Goal: Information Seeking & Learning: Learn about a topic

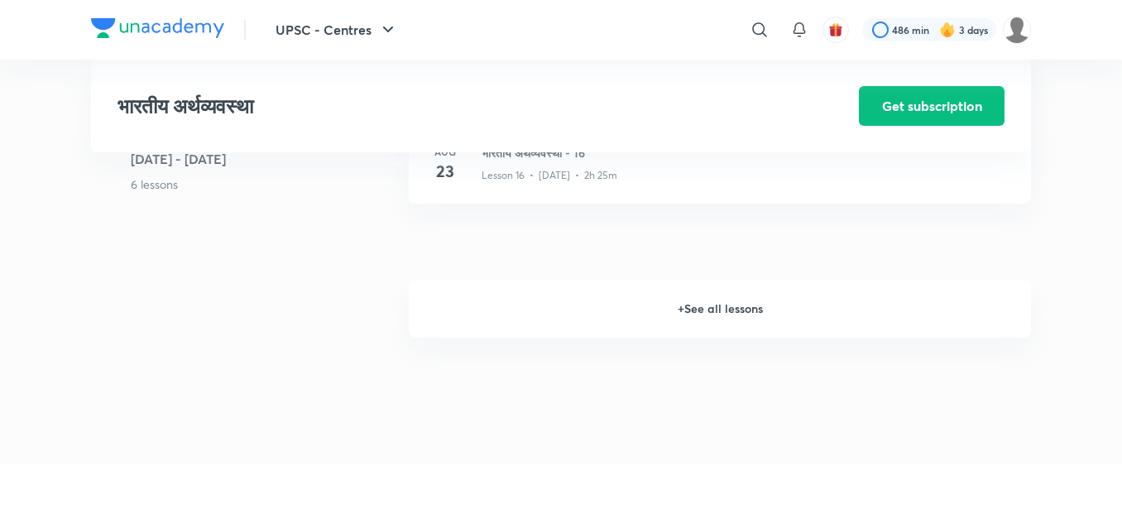
scroll to position [2218, 0]
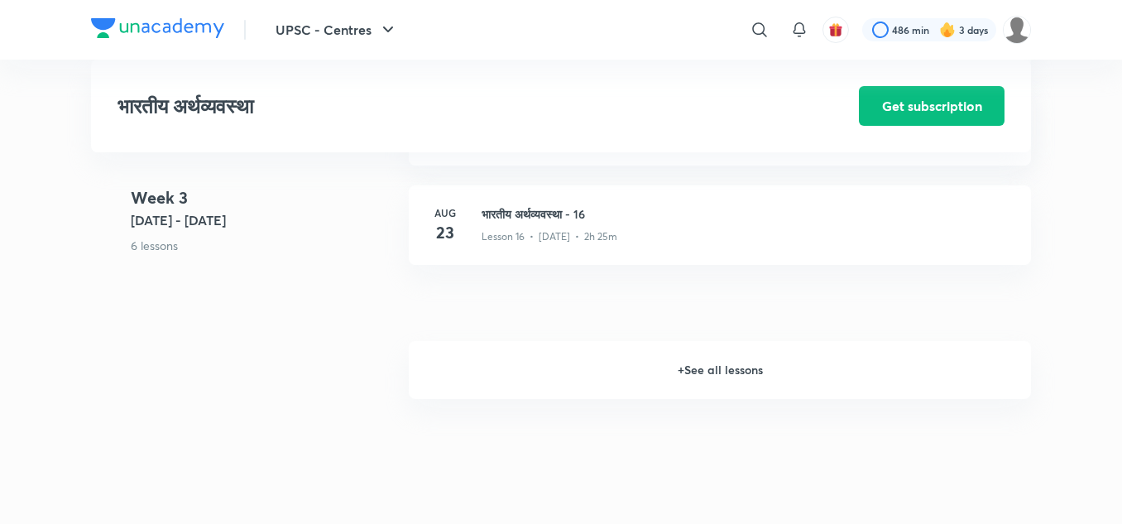
click at [750, 366] on h6 "+ See all lessons" at bounding box center [720, 370] width 622 height 58
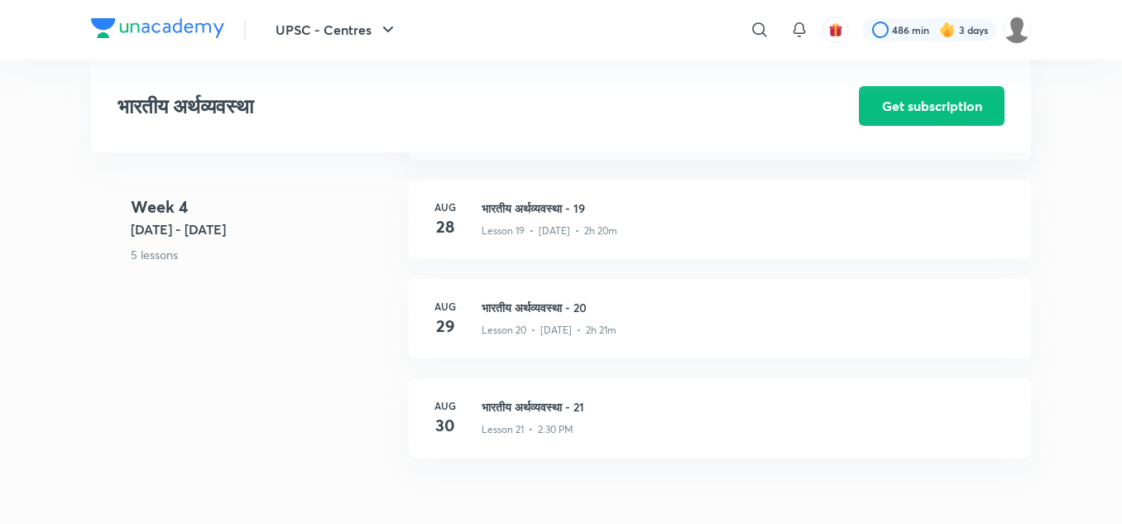
scroll to position [2648, 0]
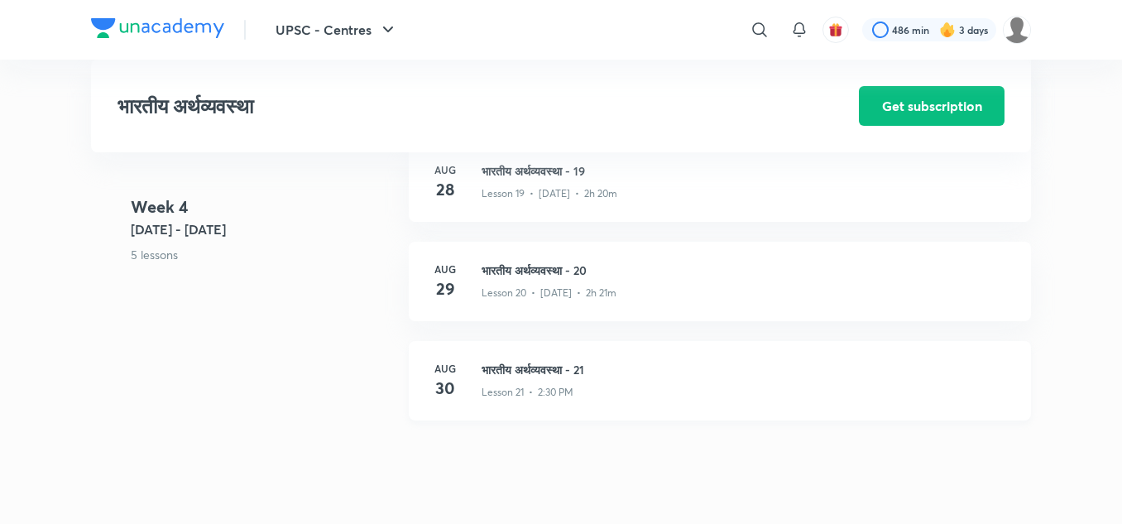
click at [564, 386] on p "Lesson 21 • 2:30 PM" at bounding box center [528, 392] width 92 height 15
